Goal: Communication & Community: Answer question/provide support

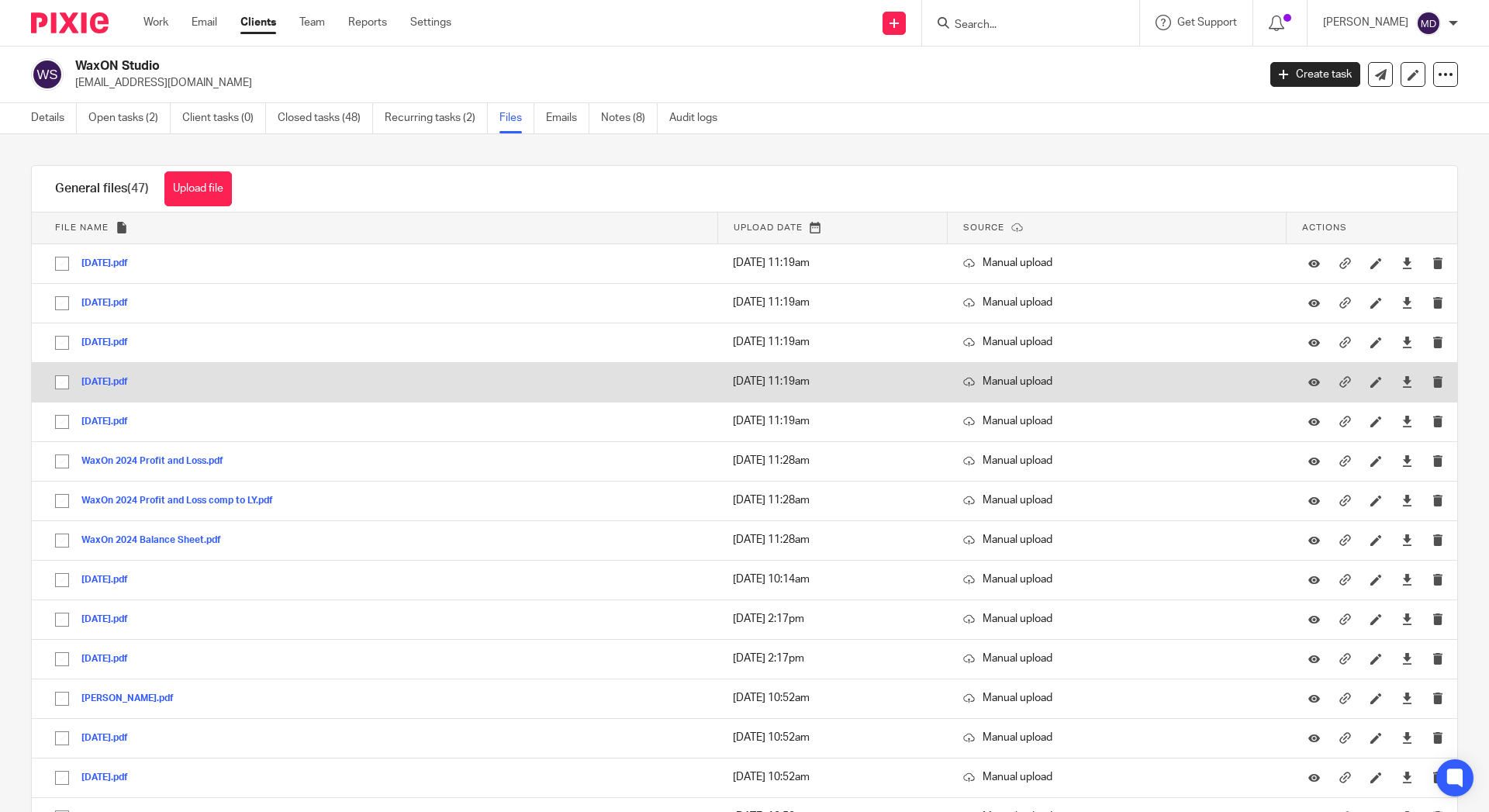
click at [124, 381] on button "2025-06-24.pdf" at bounding box center [110, 382] width 58 height 11
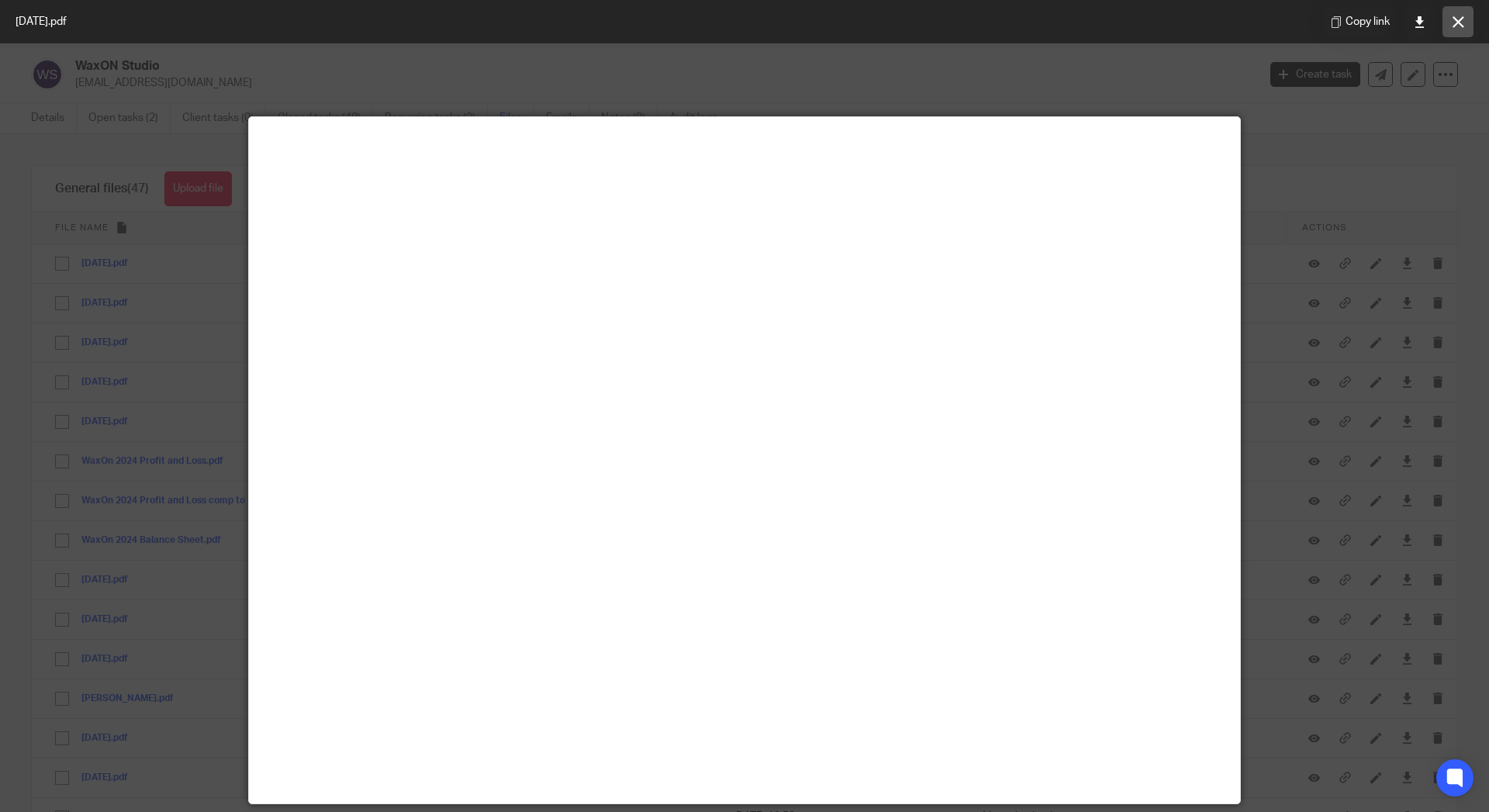
click at [1451, 24] on button at bounding box center [1458, 22] width 31 height 31
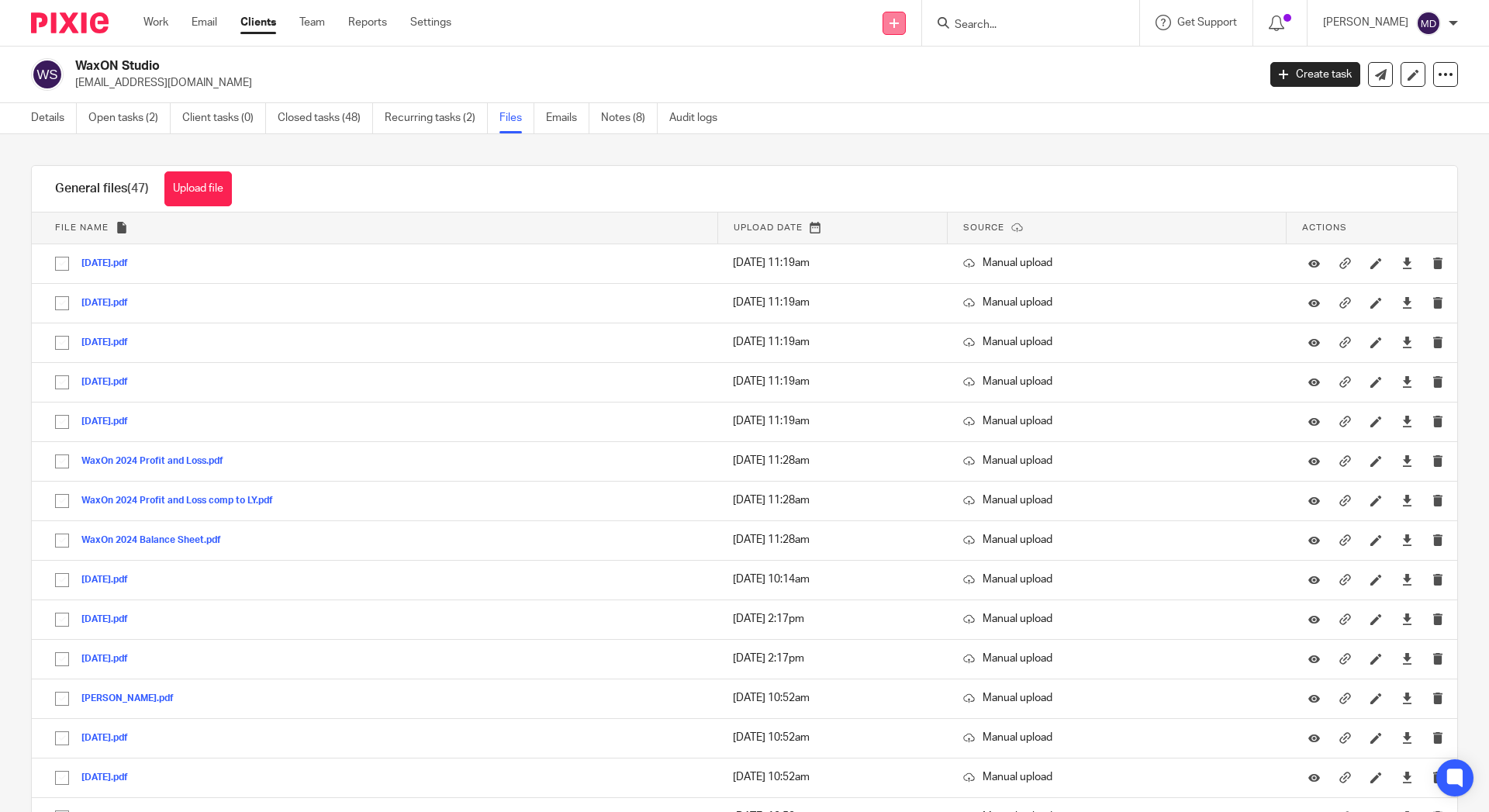
click at [883, 20] on link at bounding box center [894, 24] width 24 height 24
click at [868, 78] on link "Send new email" at bounding box center [889, 72] width 95 height 23
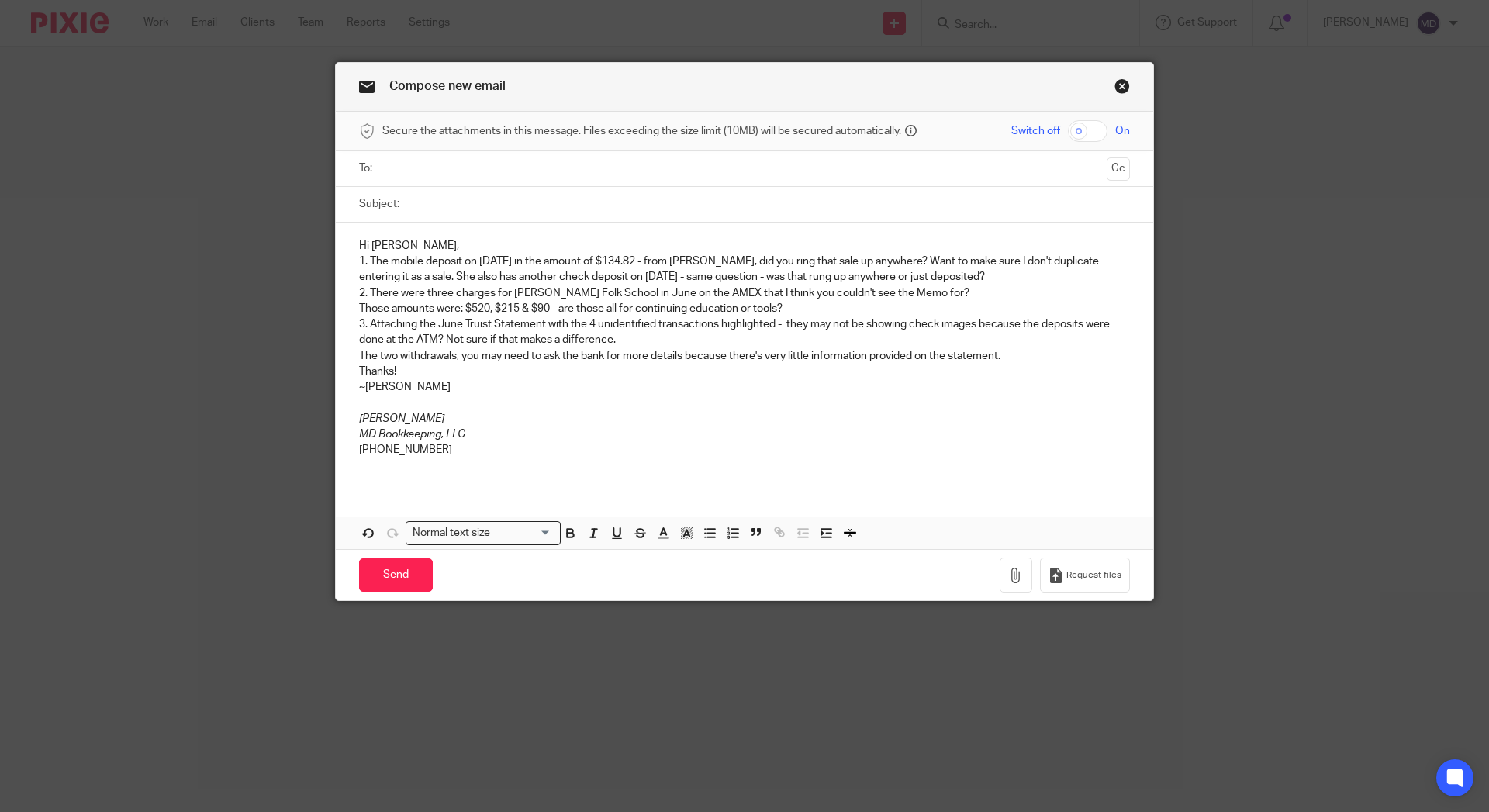
click at [999, 280] on p "1. The mobile deposit on 7/7/25 in the amount of $134.82 - from Sharon Adams, d…" at bounding box center [744, 269] width 771 height 31
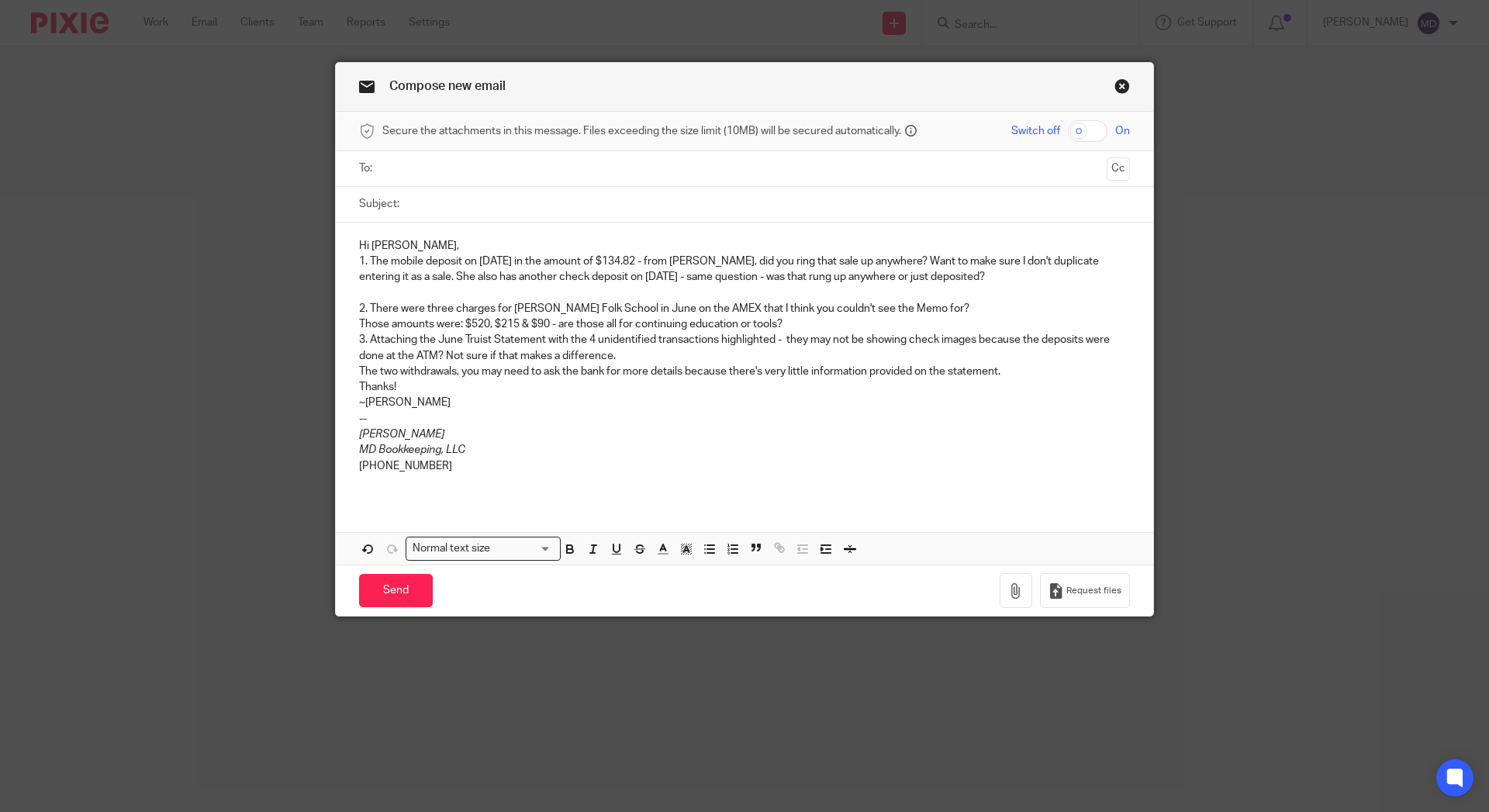
click at [841, 325] on p "Those amounts were: $520, $215 & $90 - are those all for continuing education o…" at bounding box center [744, 324] width 771 height 16
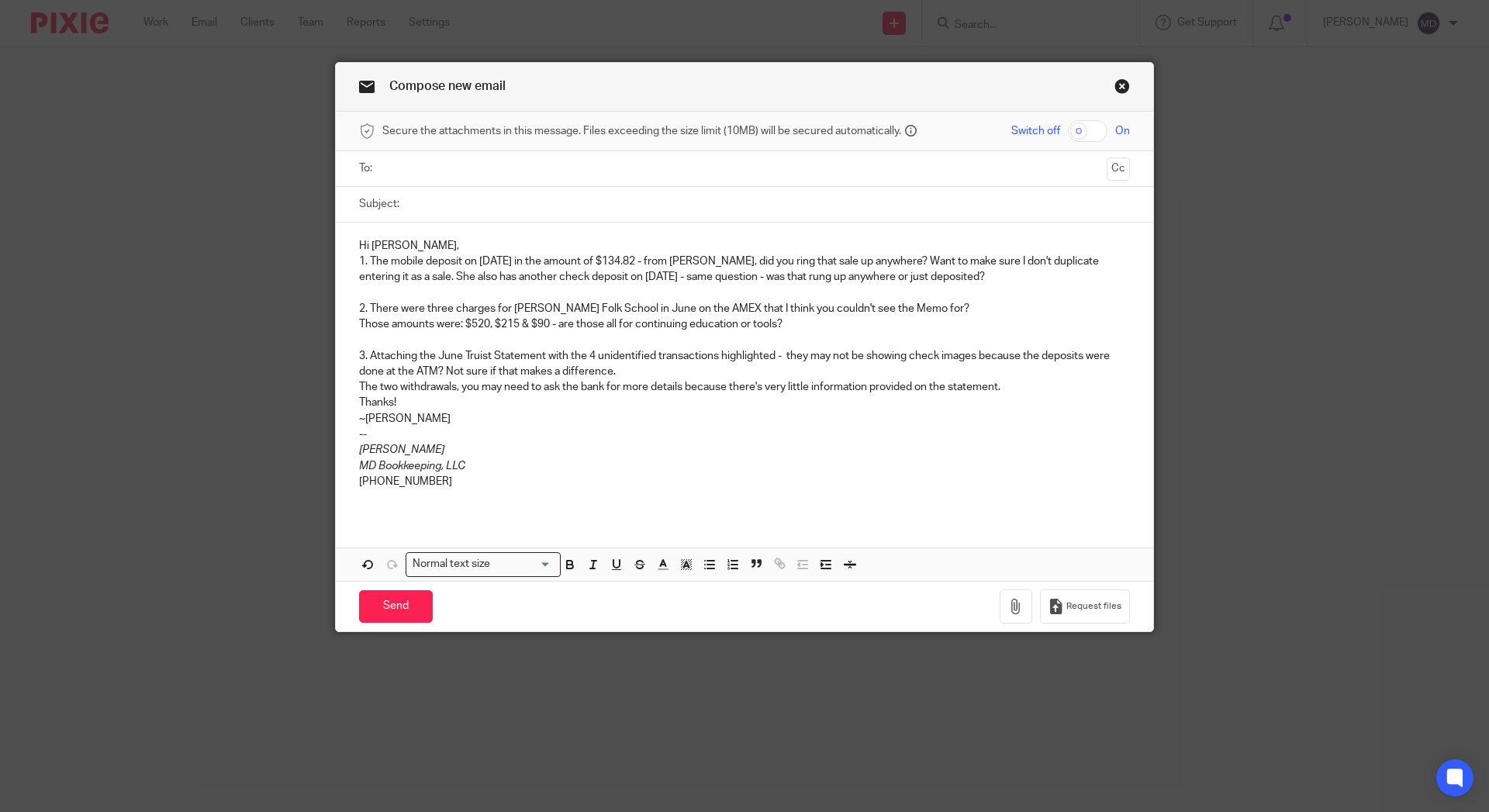
click at [657, 376] on p "3. Attaching the June Truist Statement with the 4 unidentified transactions hig…" at bounding box center [744, 363] width 771 height 31
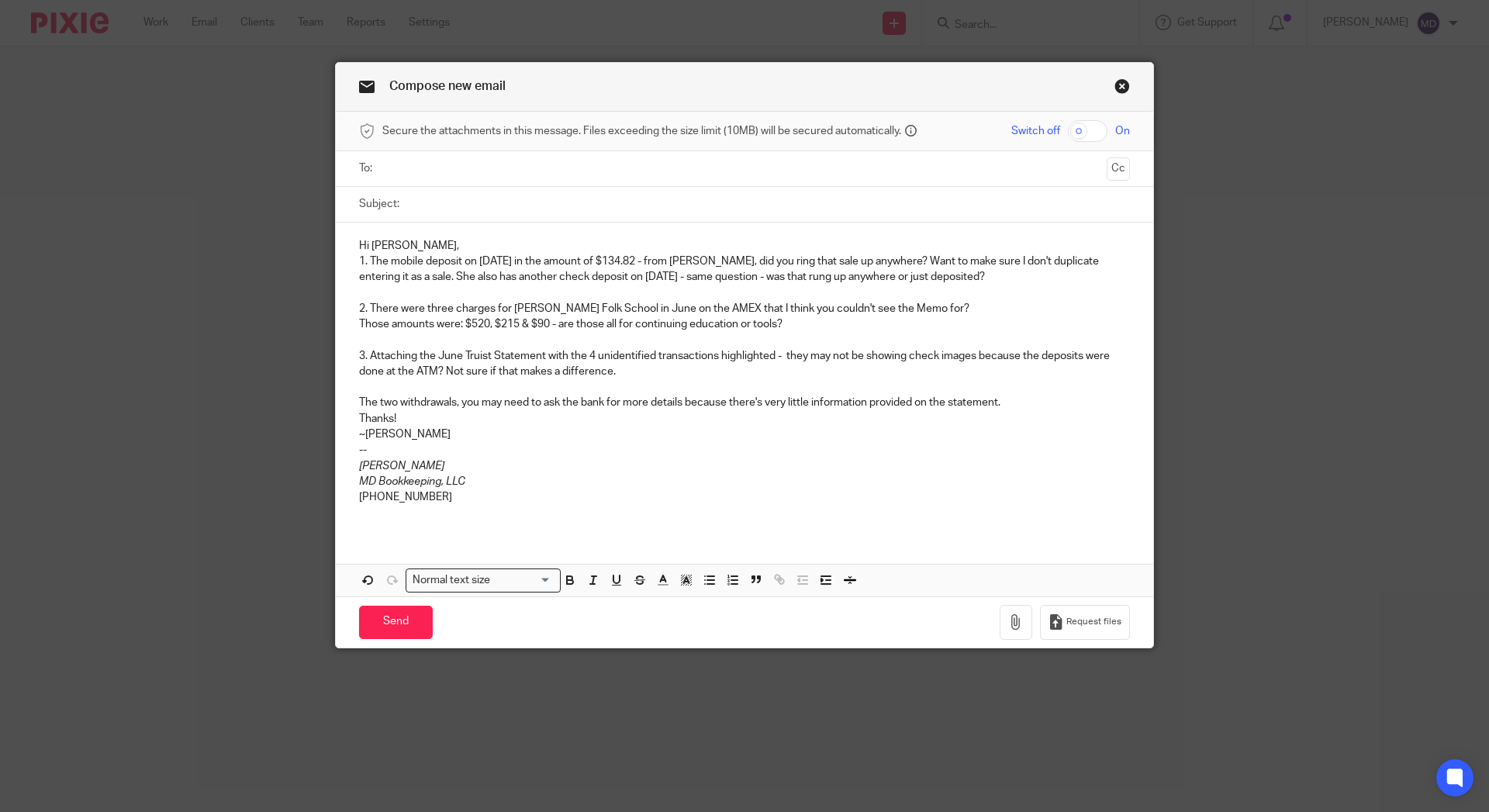
click at [1048, 406] on p "The two withdrawals, you may need to ask the bank for more details because ther…" at bounding box center [744, 403] width 771 height 16
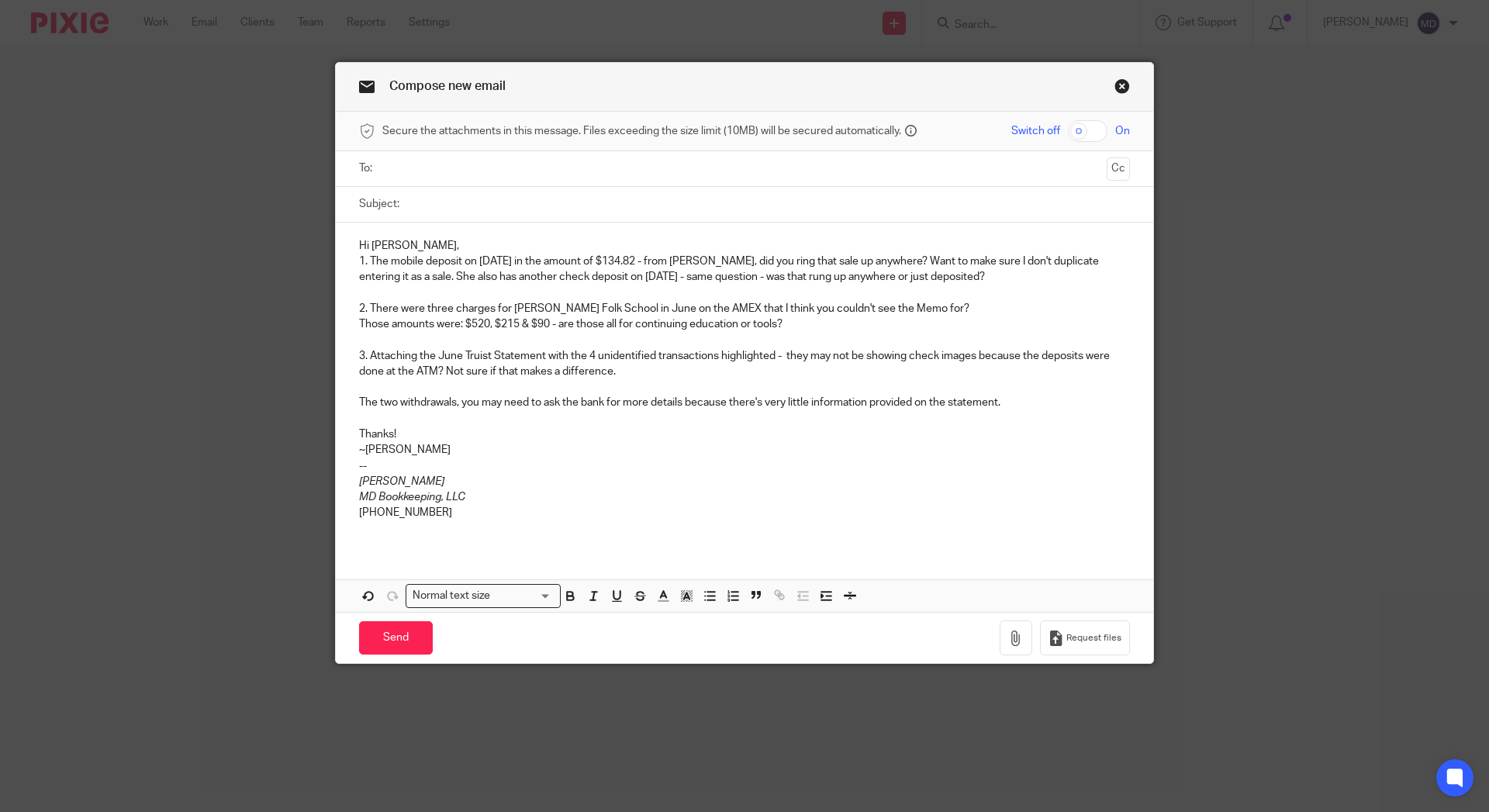
click at [415, 199] on input "Subject:" at bounding box center [769, 205] width 723 height 35
type input "Follow up to categorization questions"
click at [433, 167] on input "text" at bounding box center [744, 168] width 712 height 18
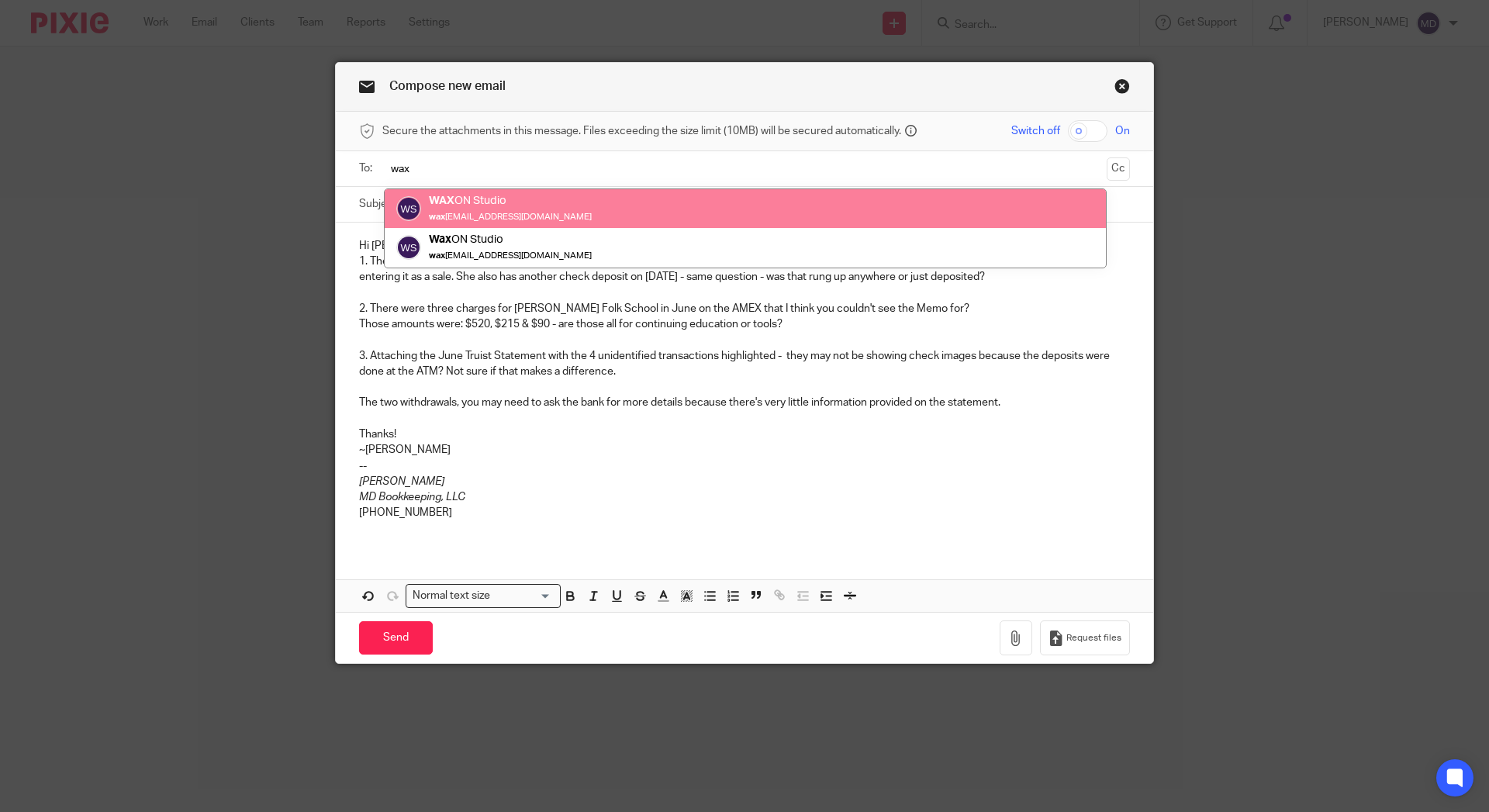
type input "wax"
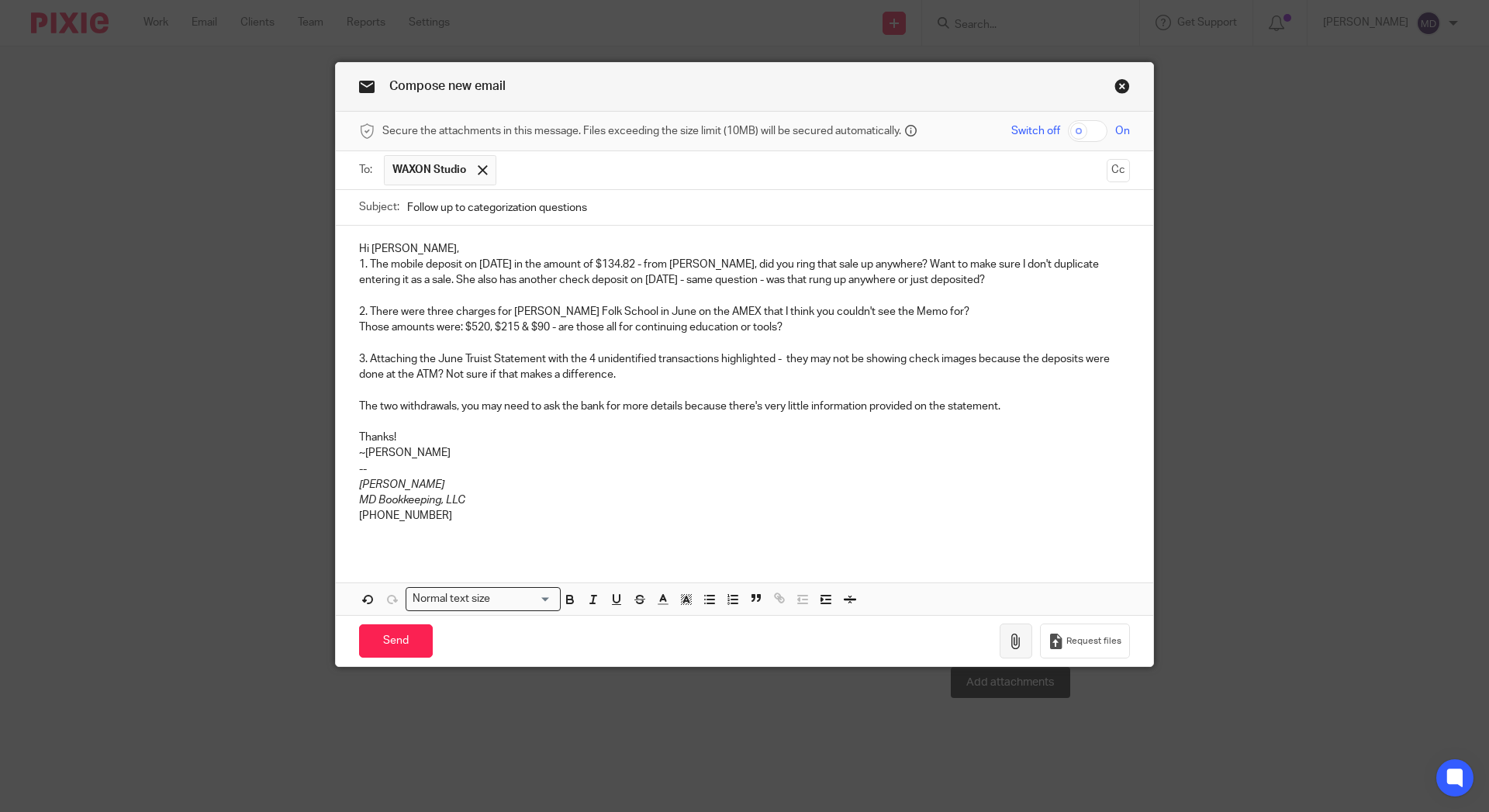
click at [1008, 645] on icon "button" at bounding box center [1016, 642] width 16 height 16
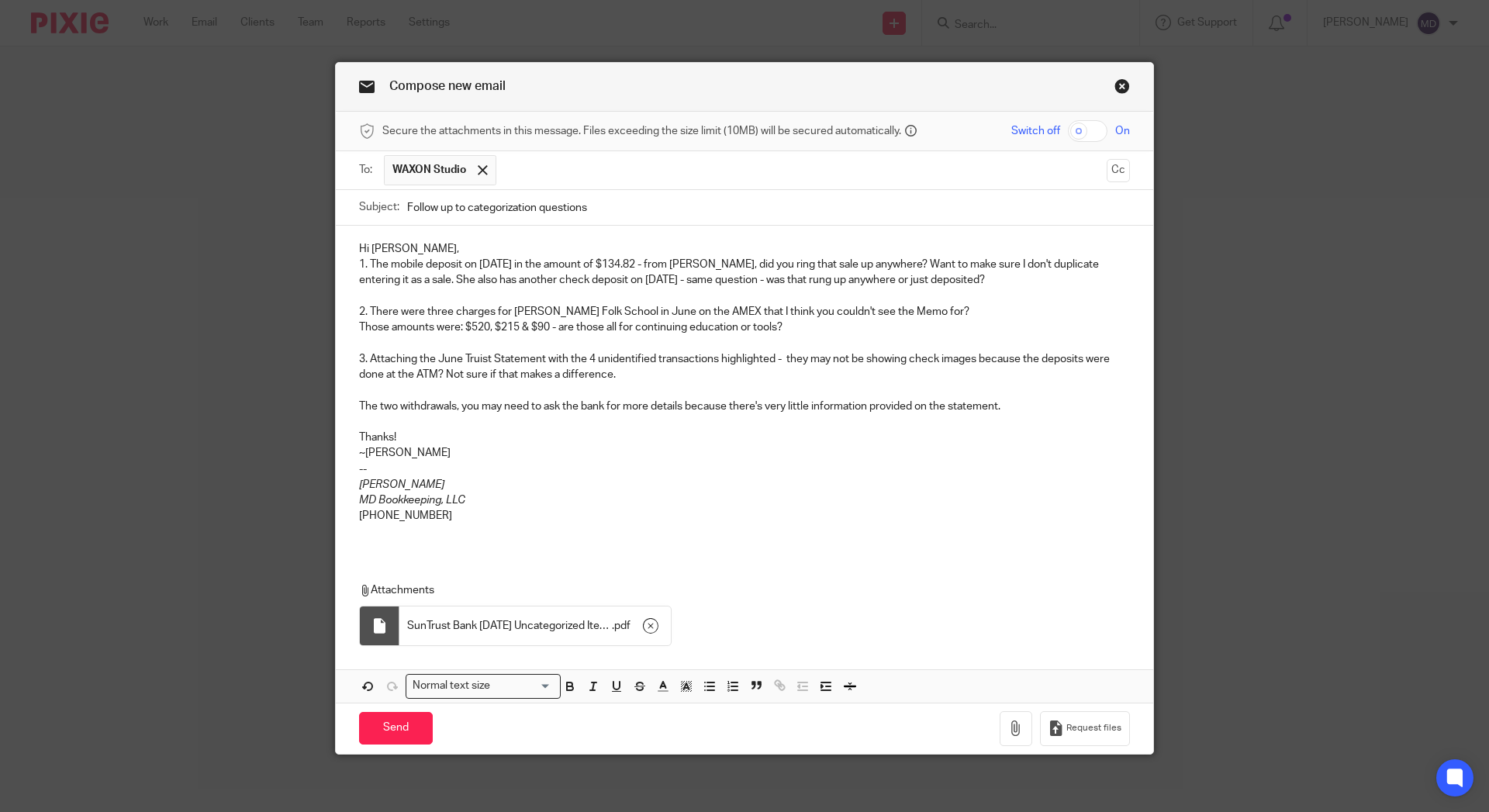
click at [1069, 129] on input "checkbox" at bounding box center [1087, 131] width 39 height 22
checkbox input "true"
click at [971, 310] on p "2. There were three charges for John C. Campbell Folk School in June on the AME…" at bounding box center [744, 311] width 771 height 16
click at [413, 739] on input "Send" at bounding box center [395, 729] width 73 height 33
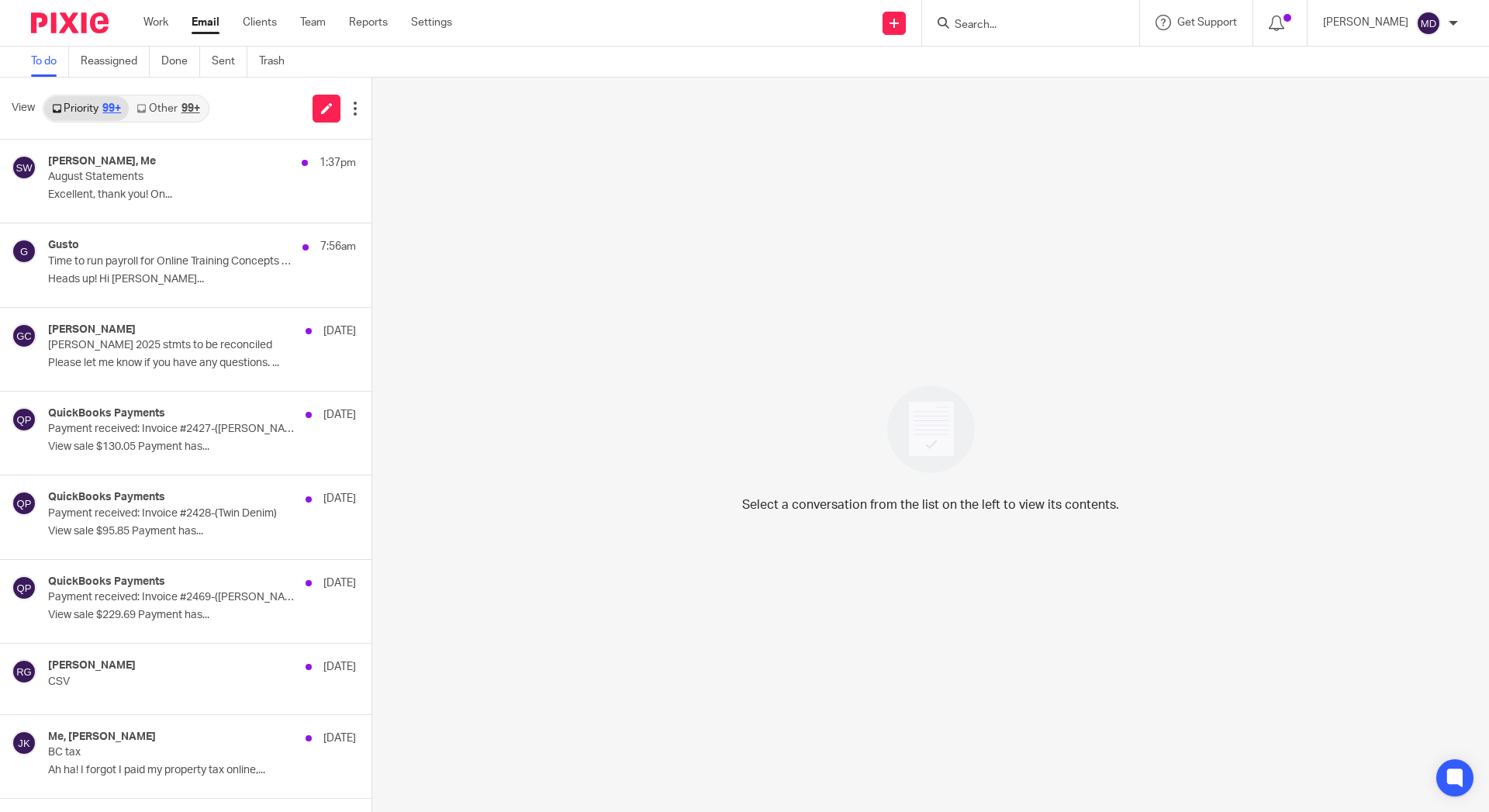
click at [218, 65] on link "Sent" at bounding box center [229, 61] width 35 height 30
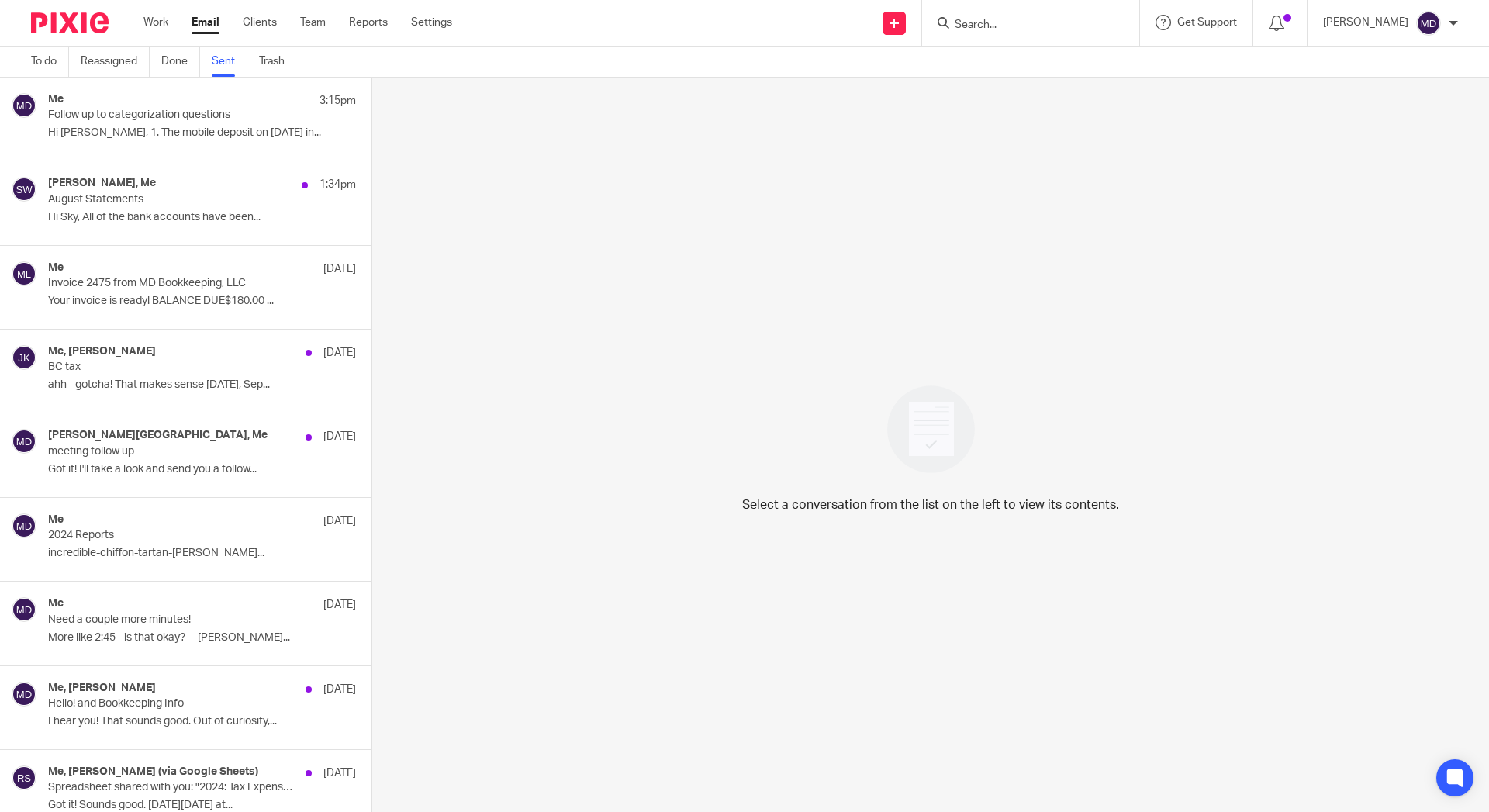
click at [195, 114] on p "Follow up to categorization questions" at bounding box center [171, 115] width 247 height 13
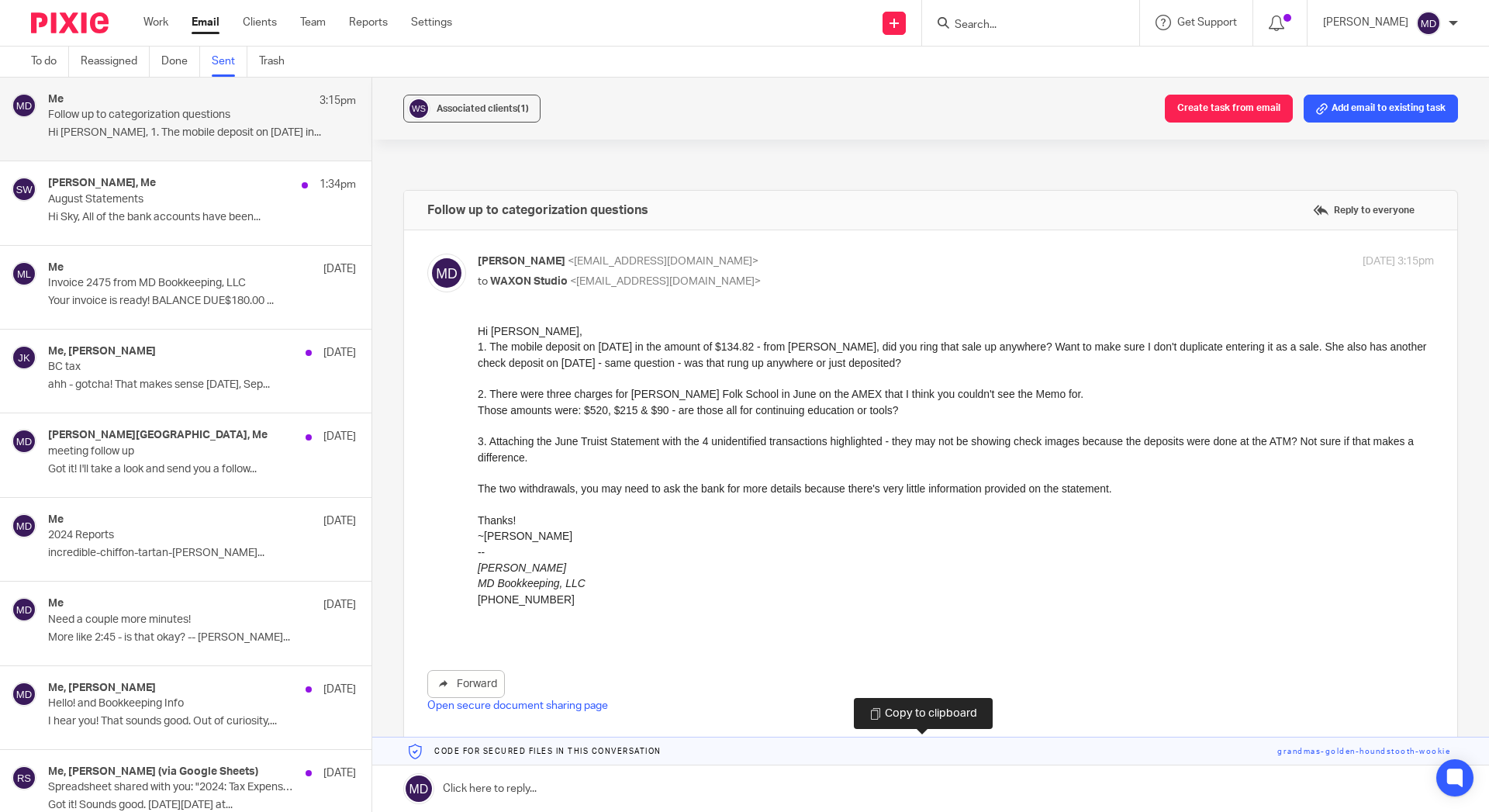
click at [1380, 754] on link at bounding box center [931, 751] width 1117 height 27
click at [531, 780] on link at bounding box center [931, 788] width 1117 height 46
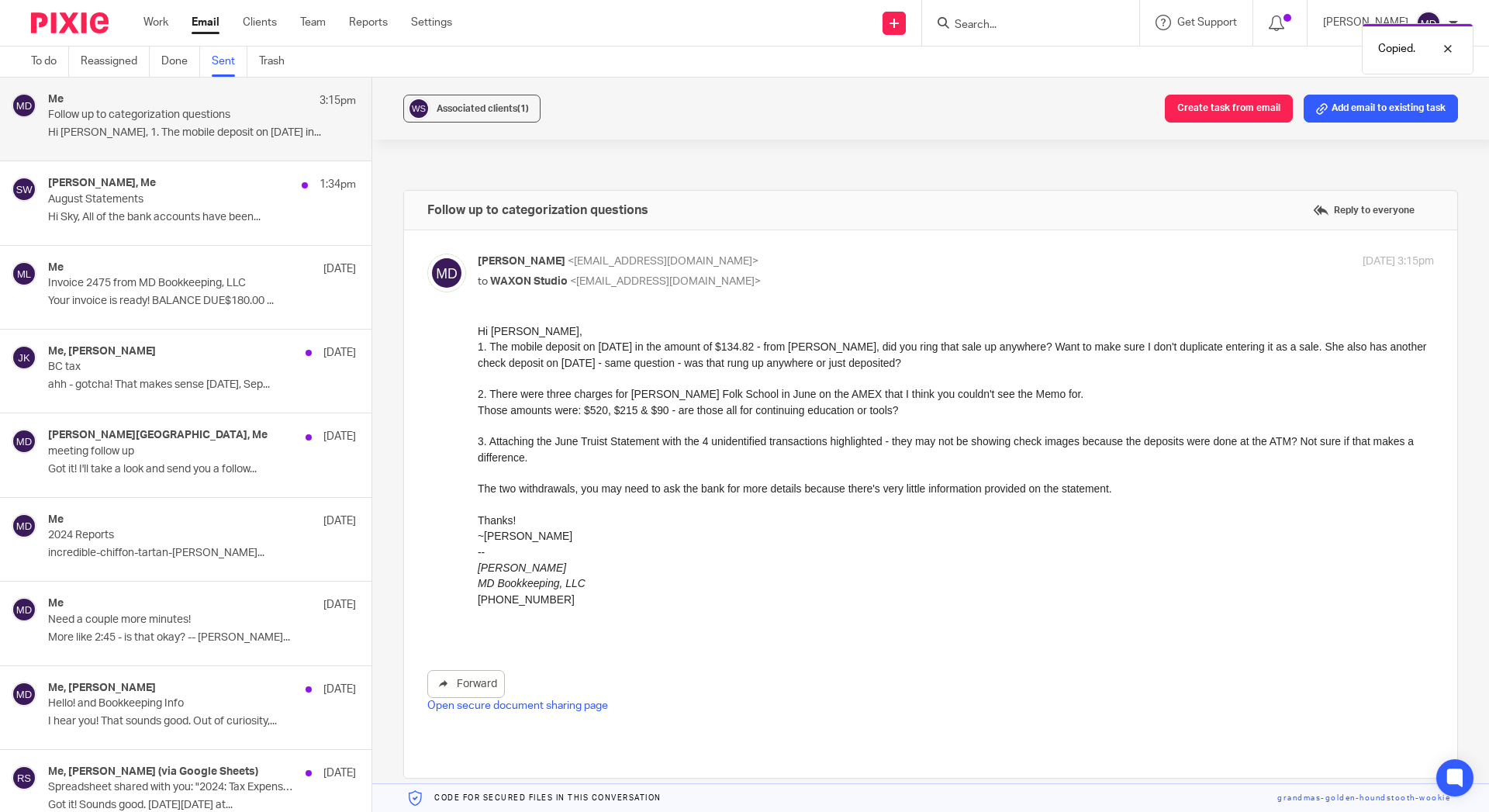
scroll to position [422, 0]
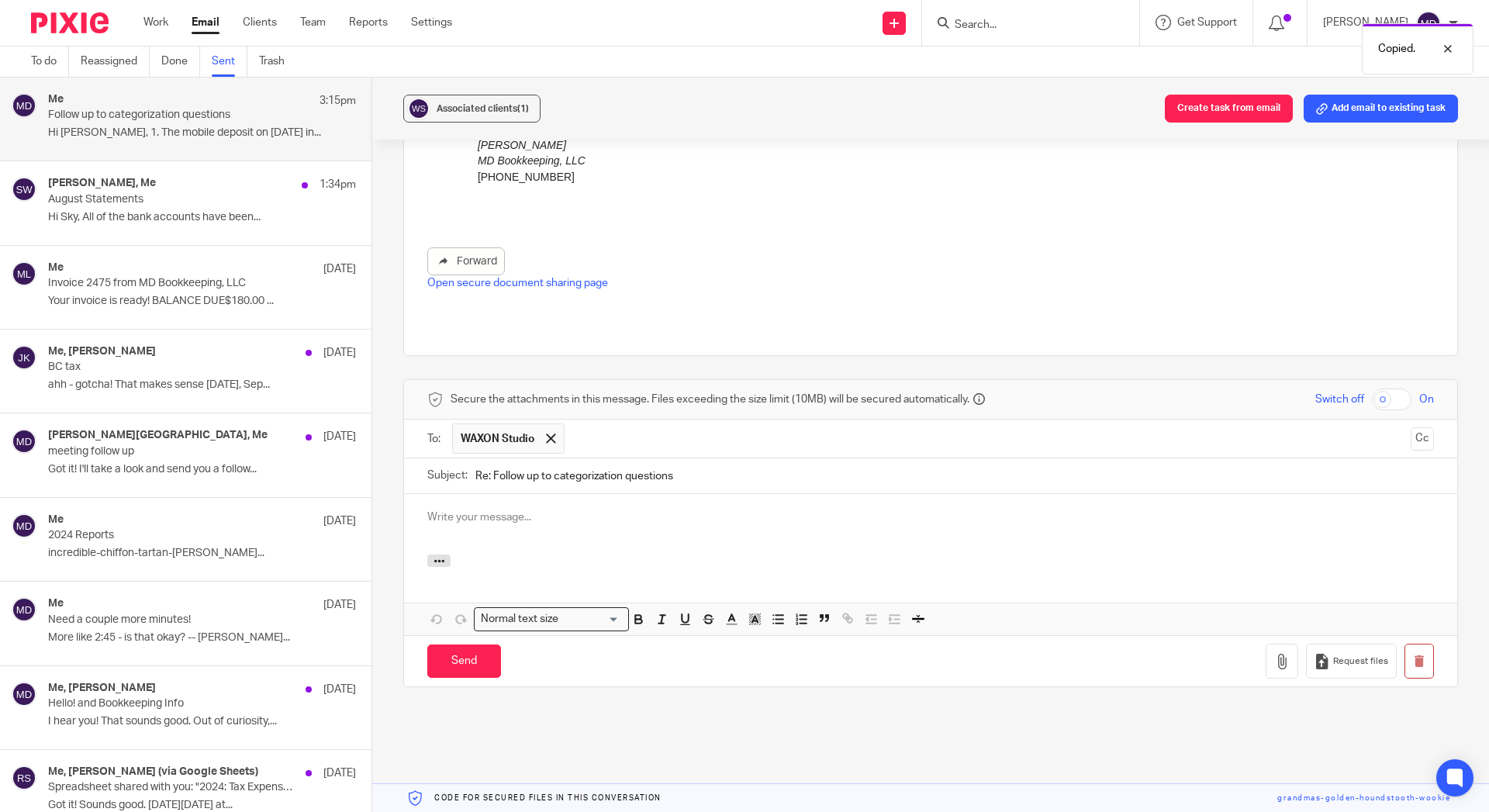
click at [499, 524] on div at bounding box center [930, 524] width 1053 height 61
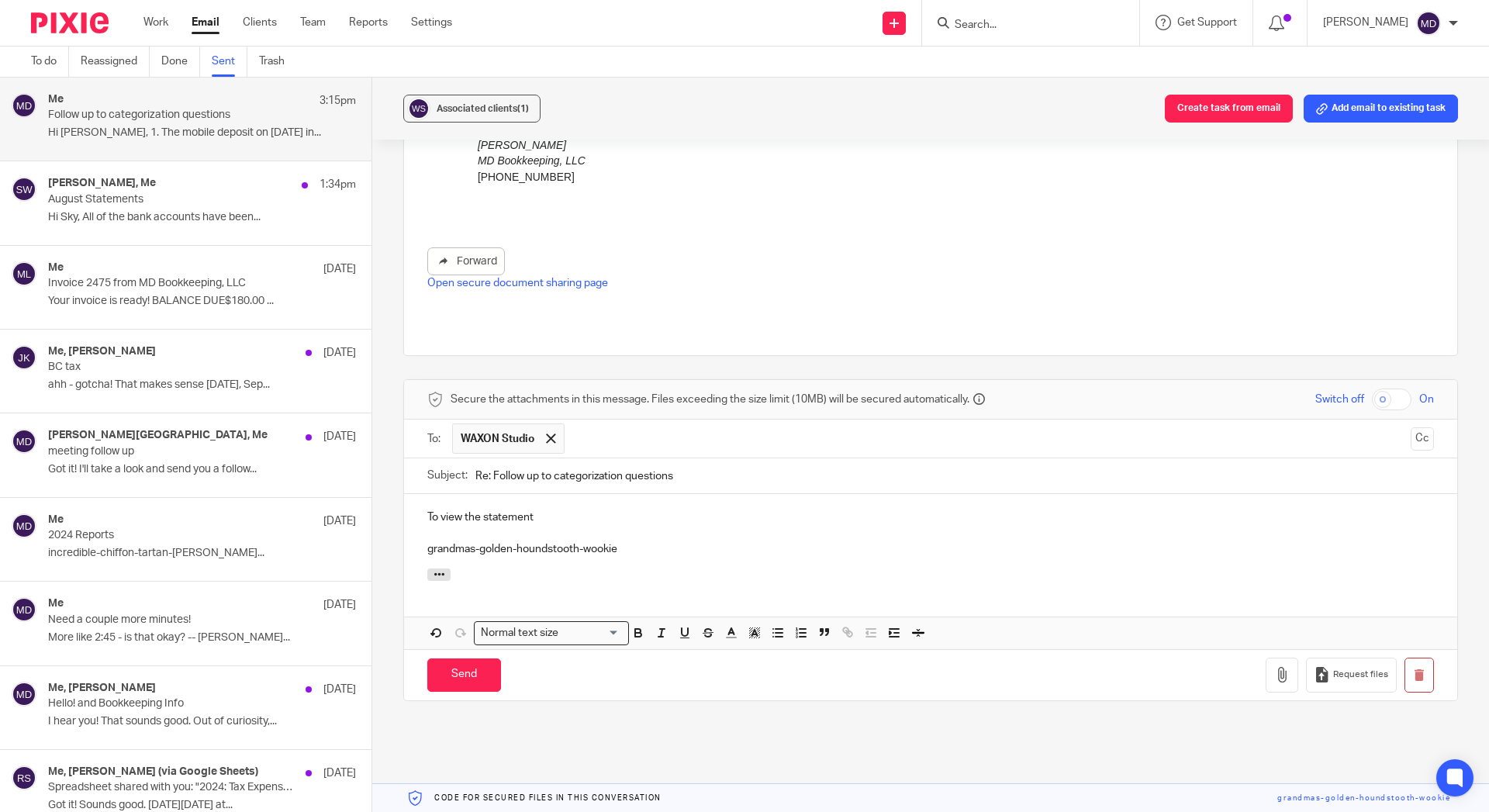
click at [573, 509] on p "To view the statement" at bounding box center [930, 517] width 1006 height 16
click at [483, 658] on input "Send" at bounding box center [463, 675] width 73 height 33
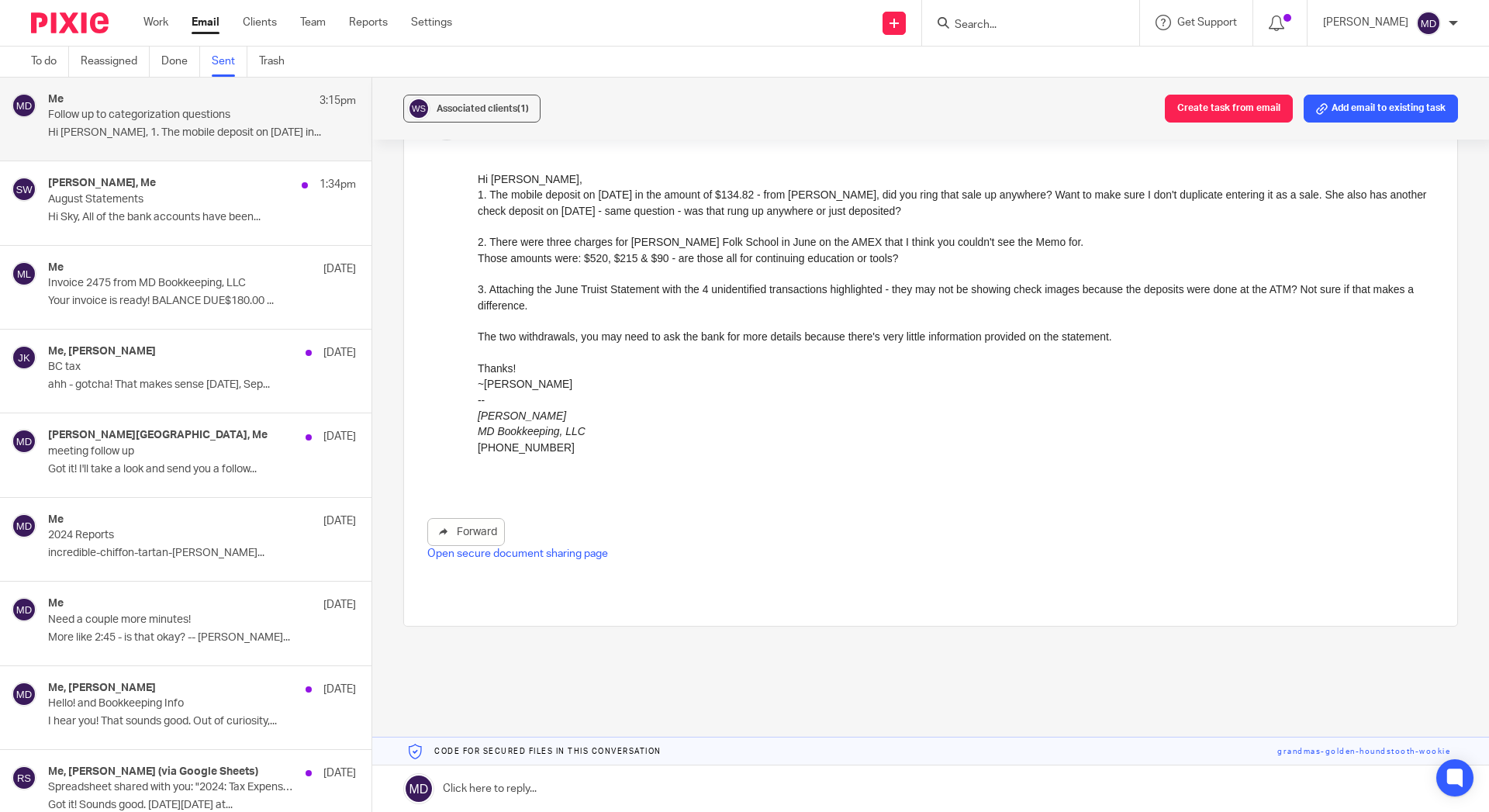
click at [188, 294] on div "Me [DATE] Invoice 2475 from MD Bookkeeping, LLC Your invoice is ready! BALANCE …" at bounding box center [202, 287] width 308 height 52
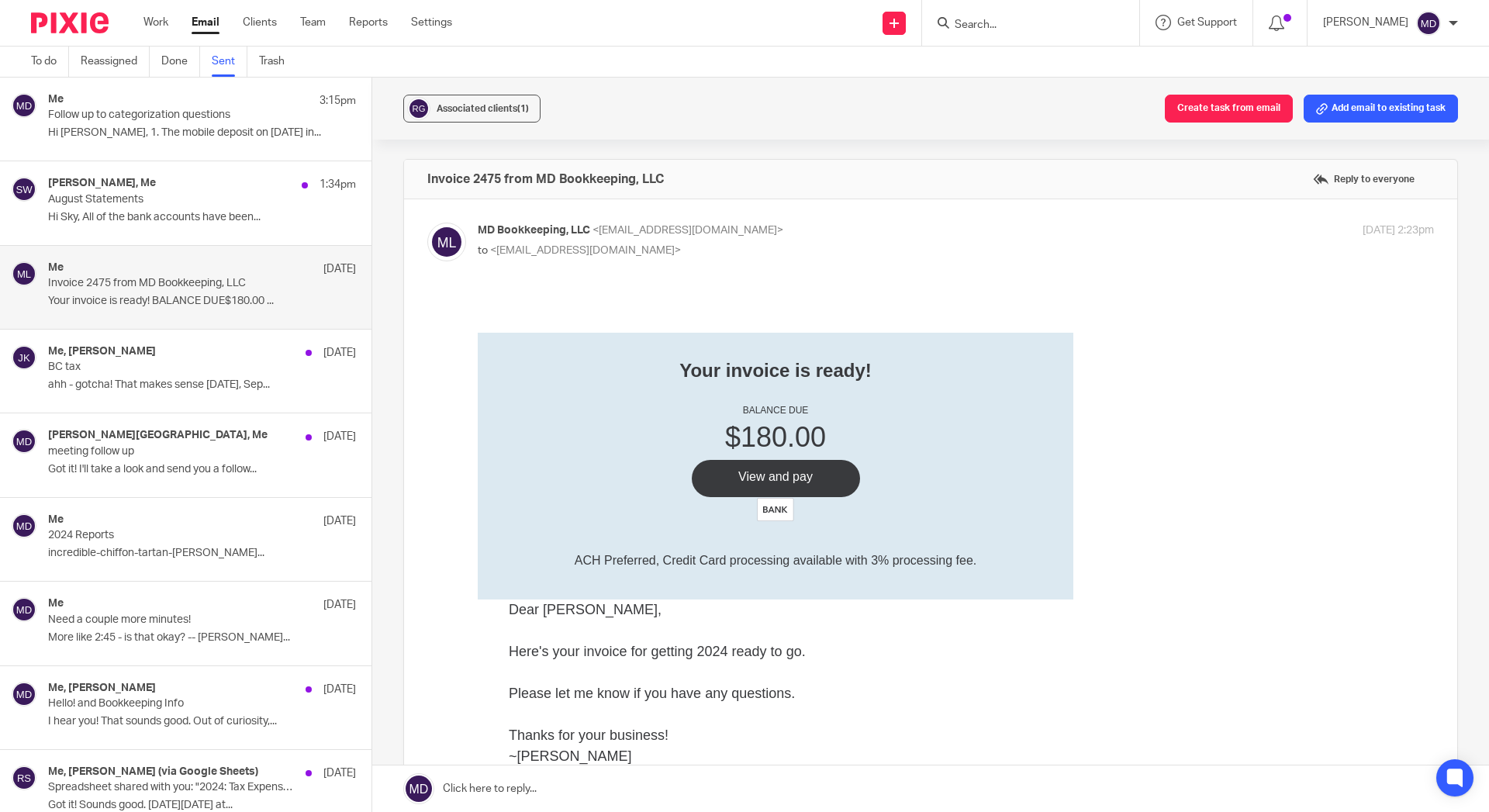
scroll to position [0, 0]
